Goal: Task Accomplishment & Management: Manage account settings

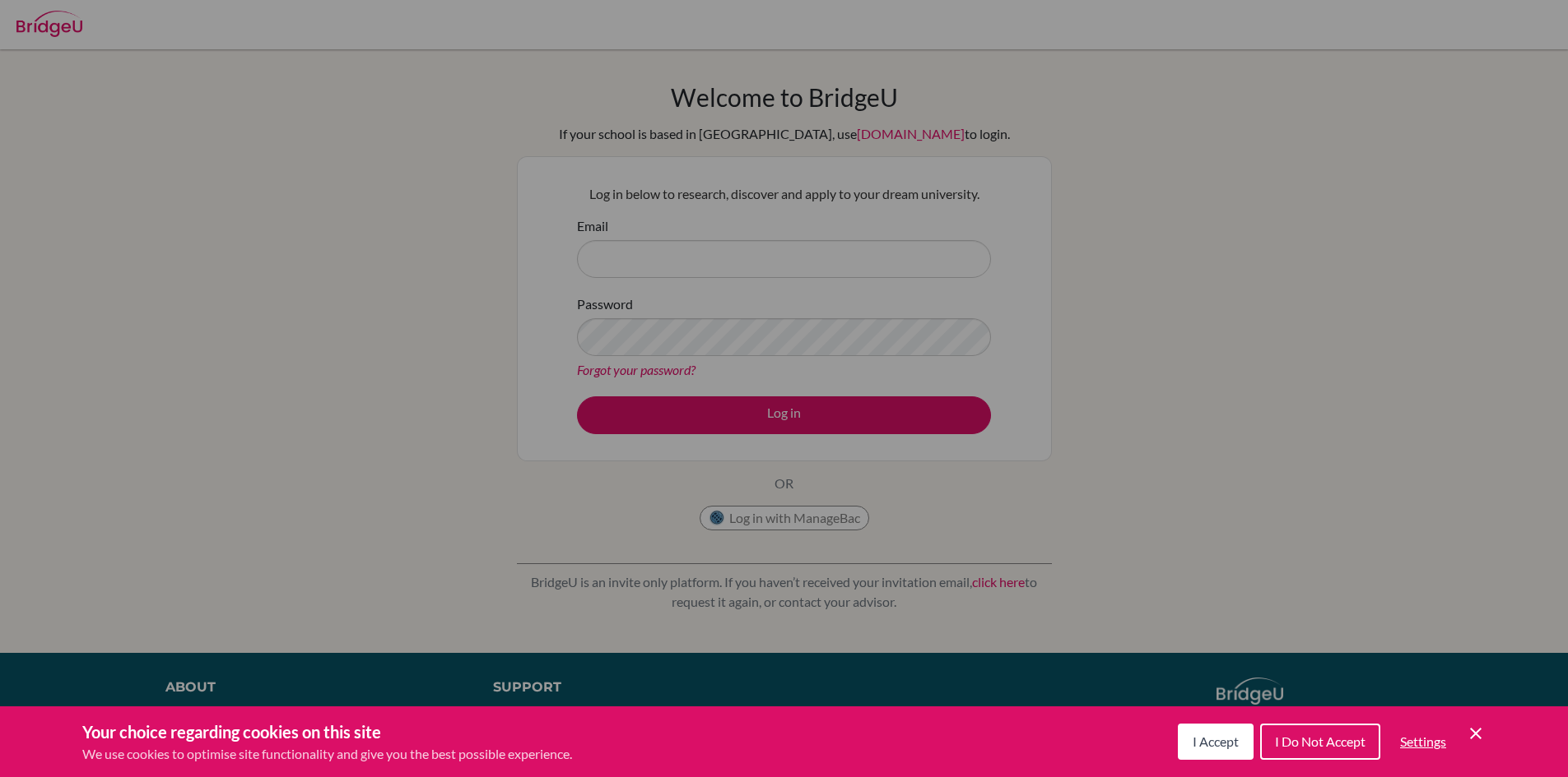
click at [1312, 752] on button "I Do Not Accept" at bounding box center [1320, 741] width 121 height 36
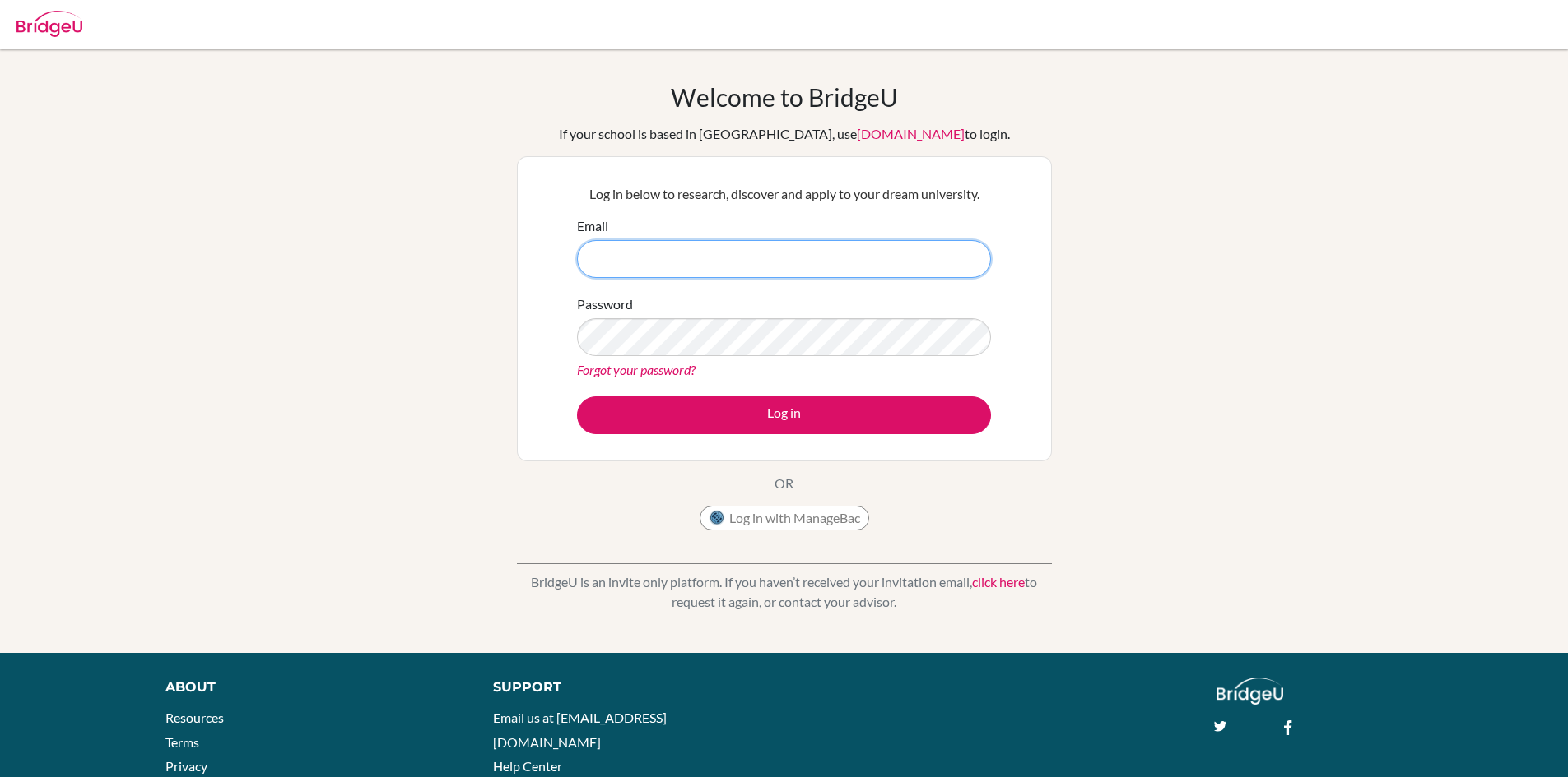
click at [734, 268] on input "Email" at bounding box center [784, 259] width 414 height 38
paste input "96CieloLapiz80"
type input "96CieloLapiz80"
click at [738, 285] on form "Email Password Forgot your password? Log in" at bounding box center [784, 325] width 414 height 218
click at [740, 257] on input "Email" at bounding box center [784, 259] width 414 height 38
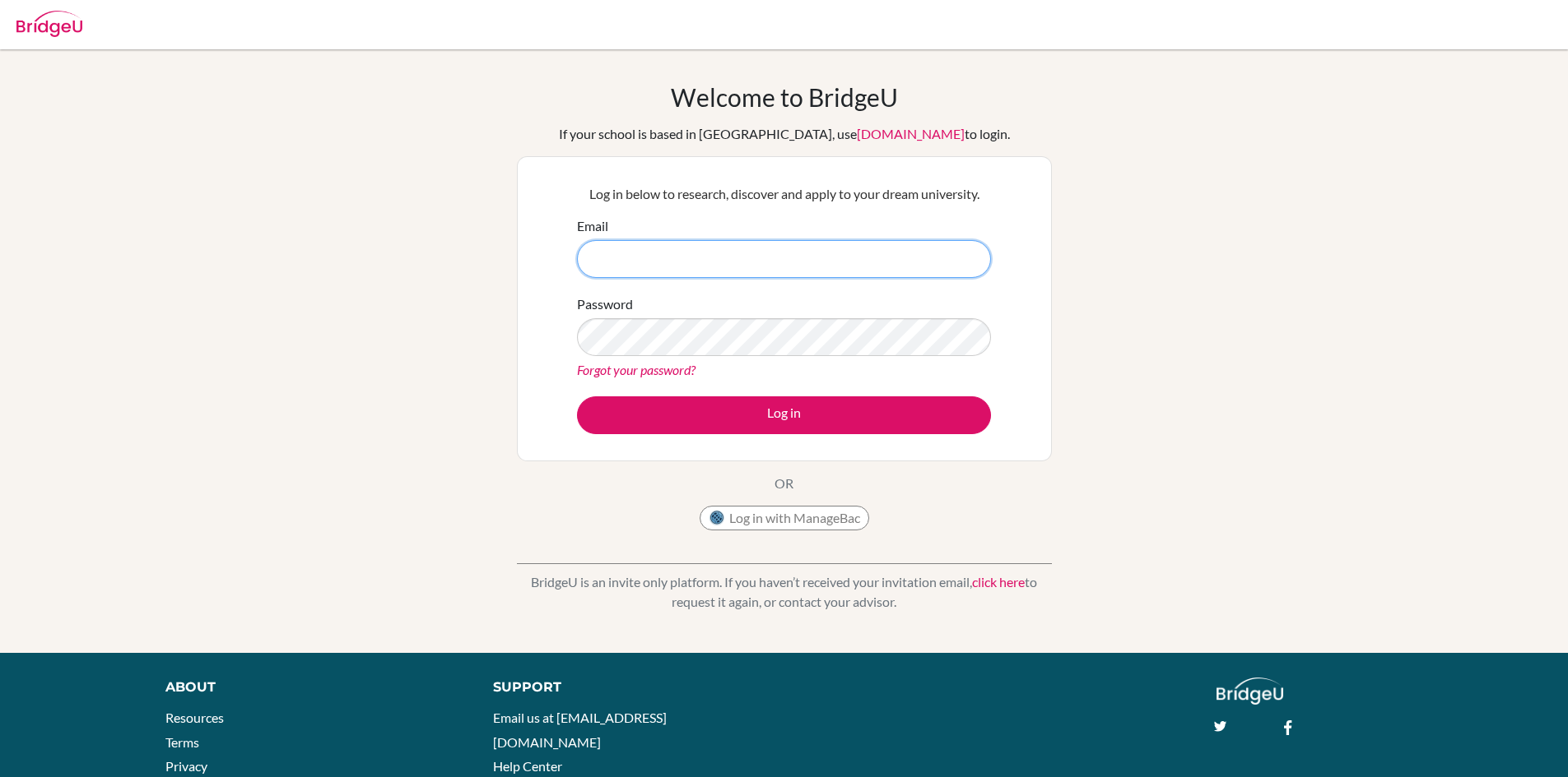
paste input "luisnalvarezr"
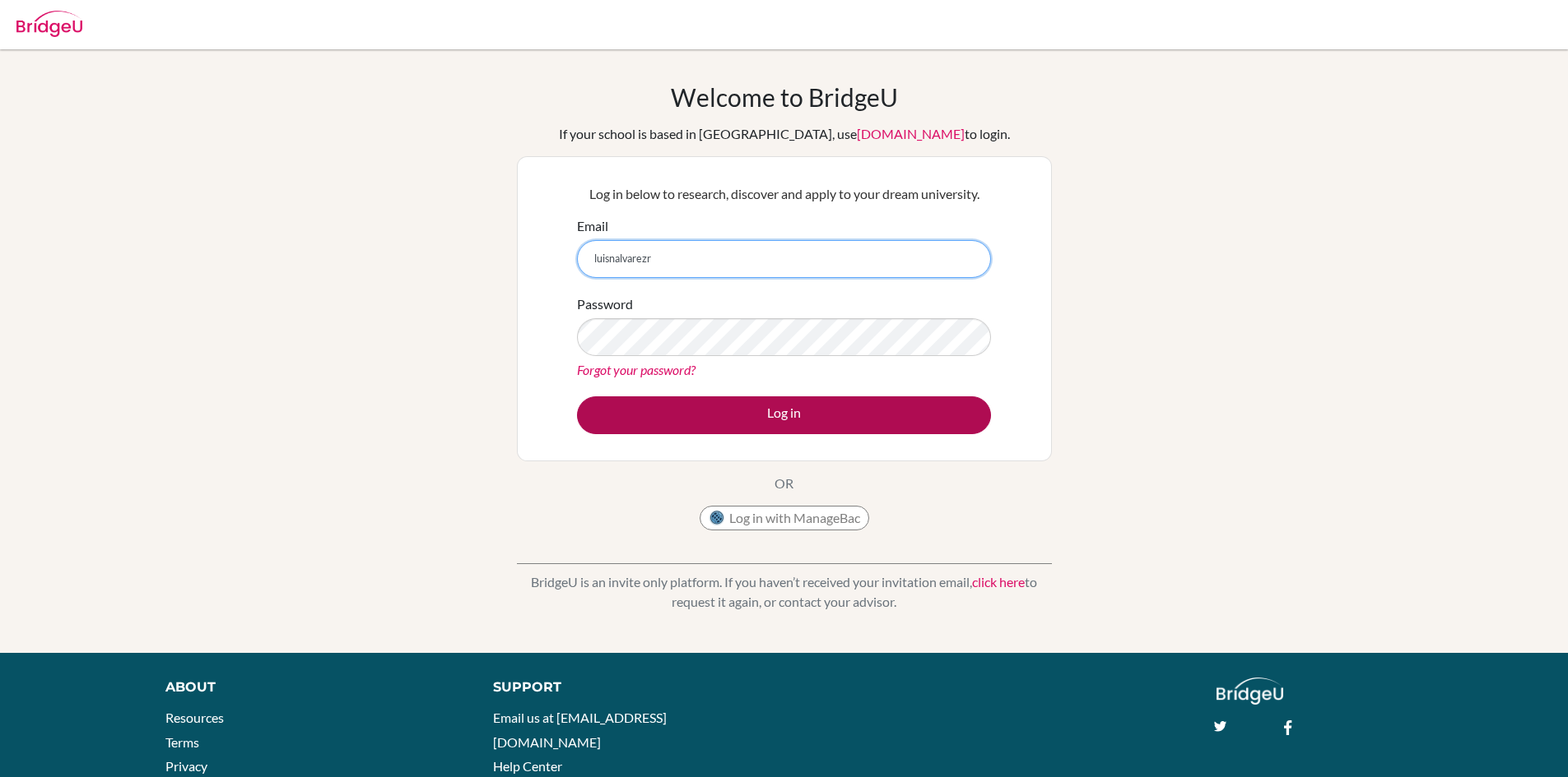
type input "luisnalvarezr"
click at [829, 413] on button "Log in" at bounding box center [784, 415] width 414 height 38
